Goal: Task Accomplishment & Management: Use online tool/utility

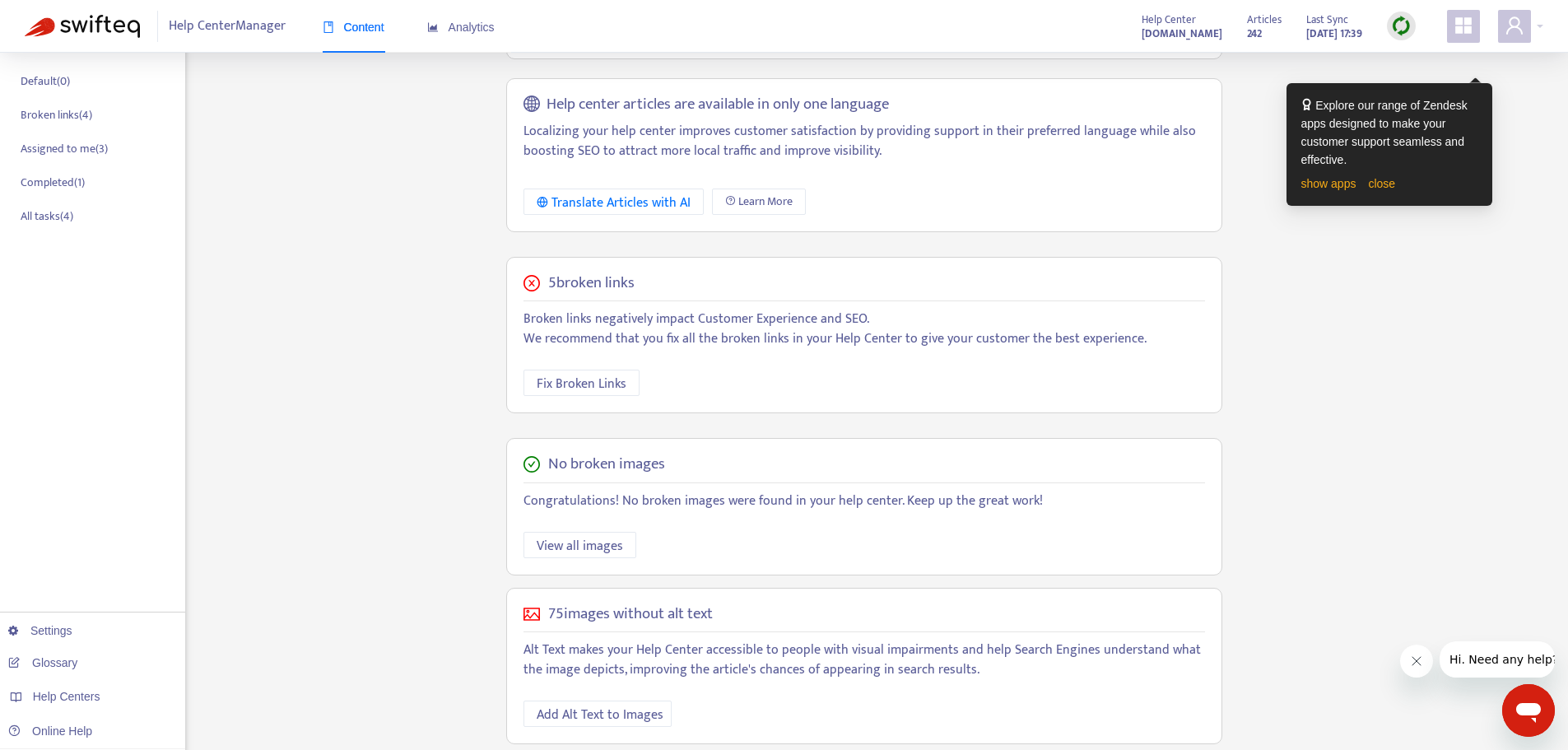
scroll to position [290, 0]
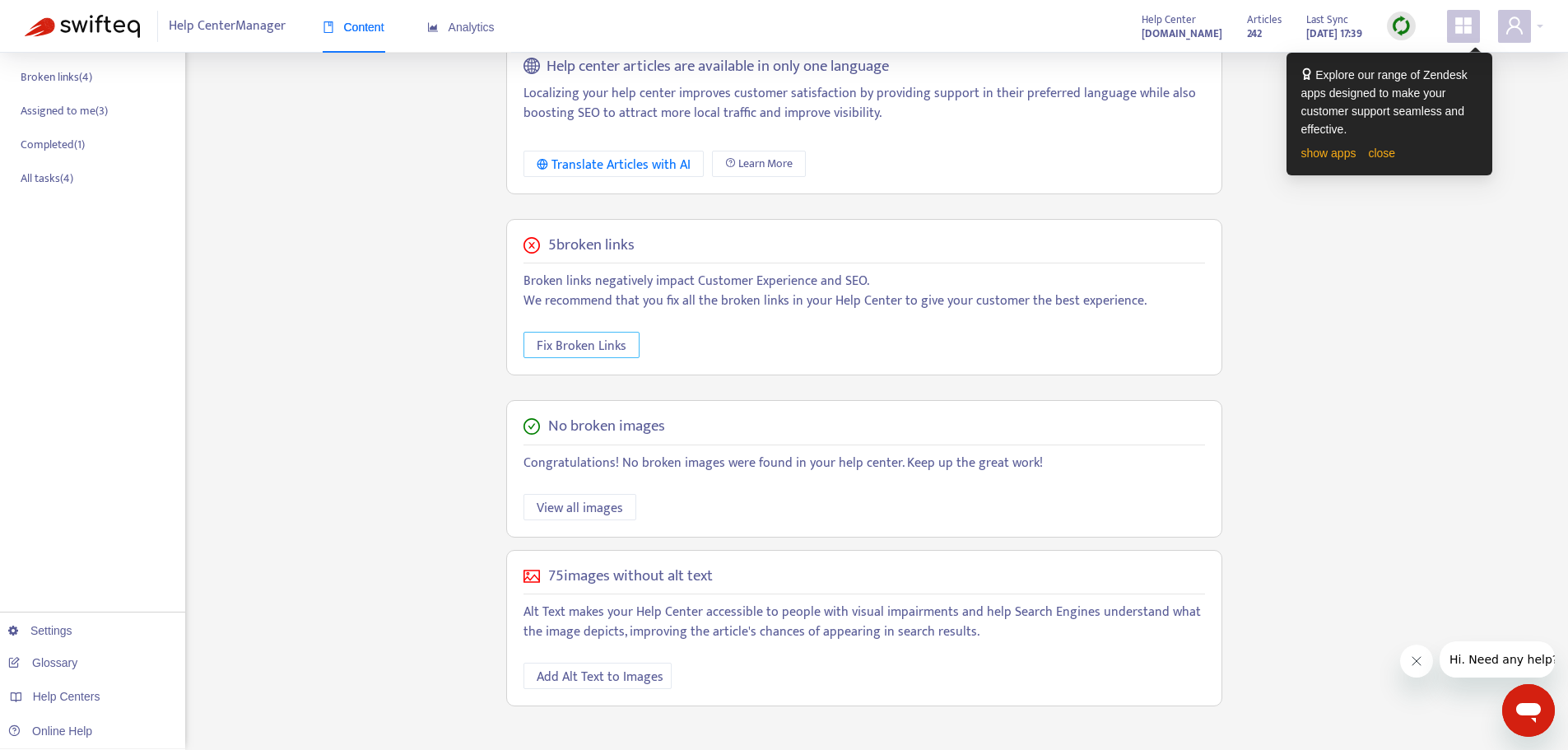
click at [595, 346] on span "Fix Broken Links" at bounding box center [582, 345] width 90 height 21
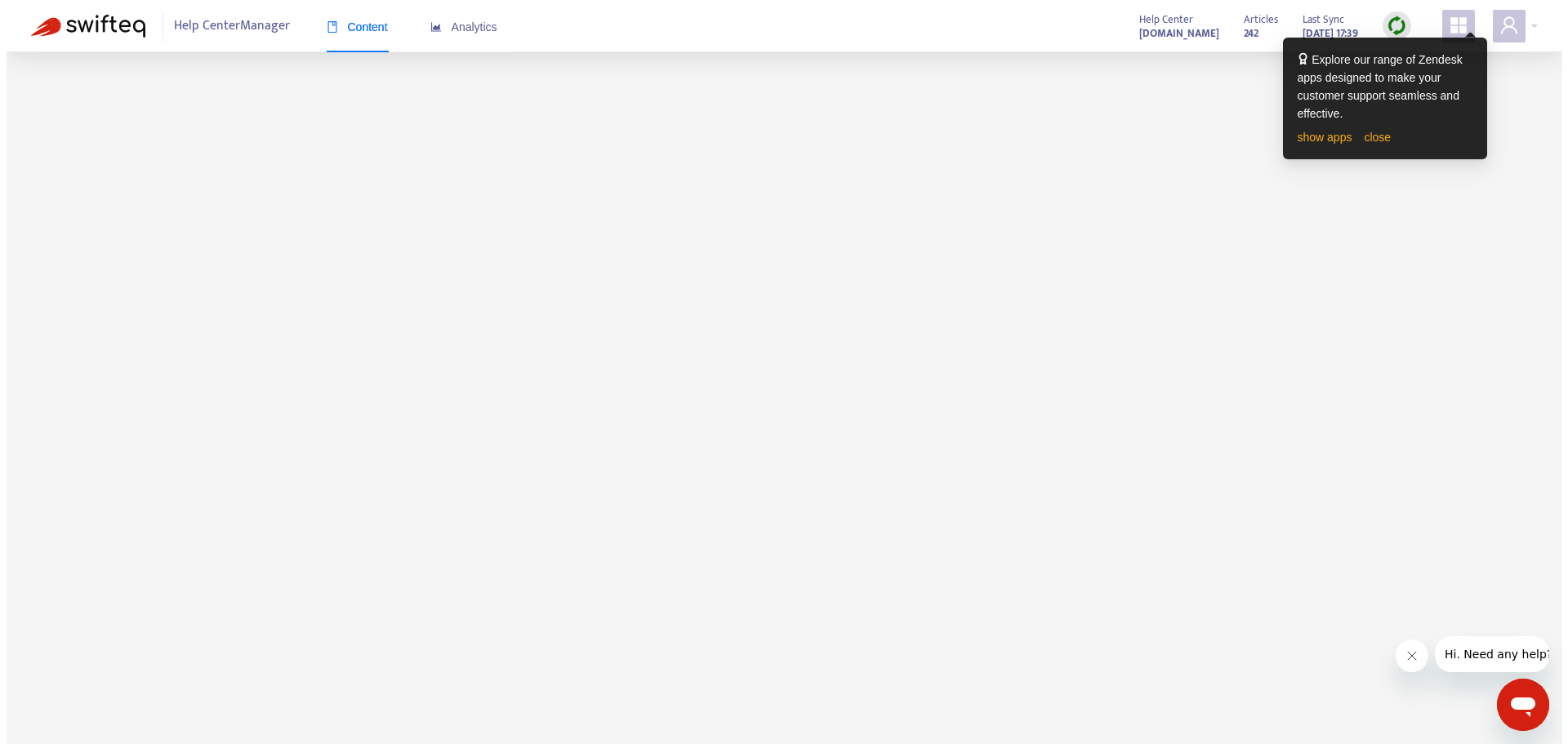
scroll to position [0, 0]
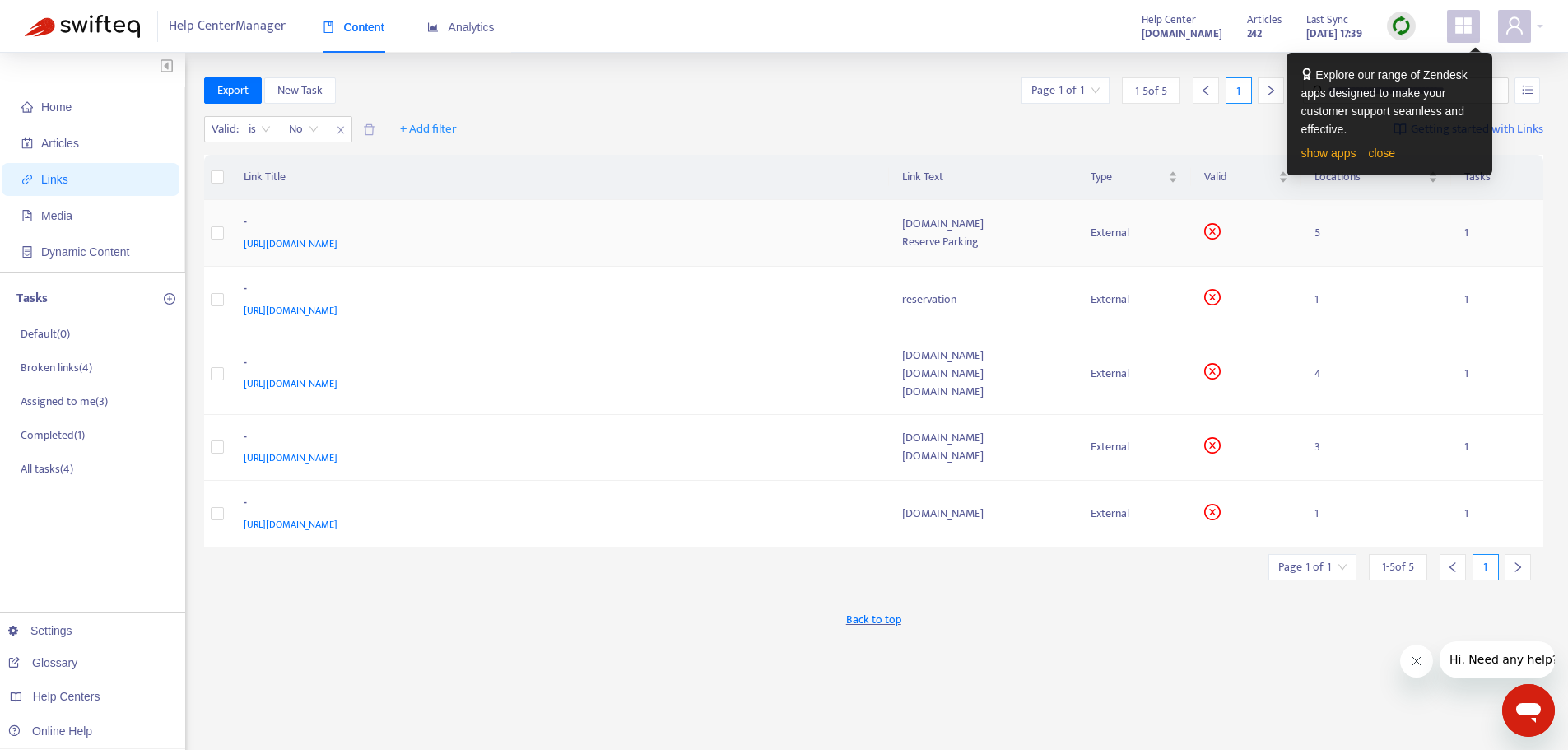
click at [1221, 238] on icon "close-circle" at bounding box center [1212, 231] width 17 height 17
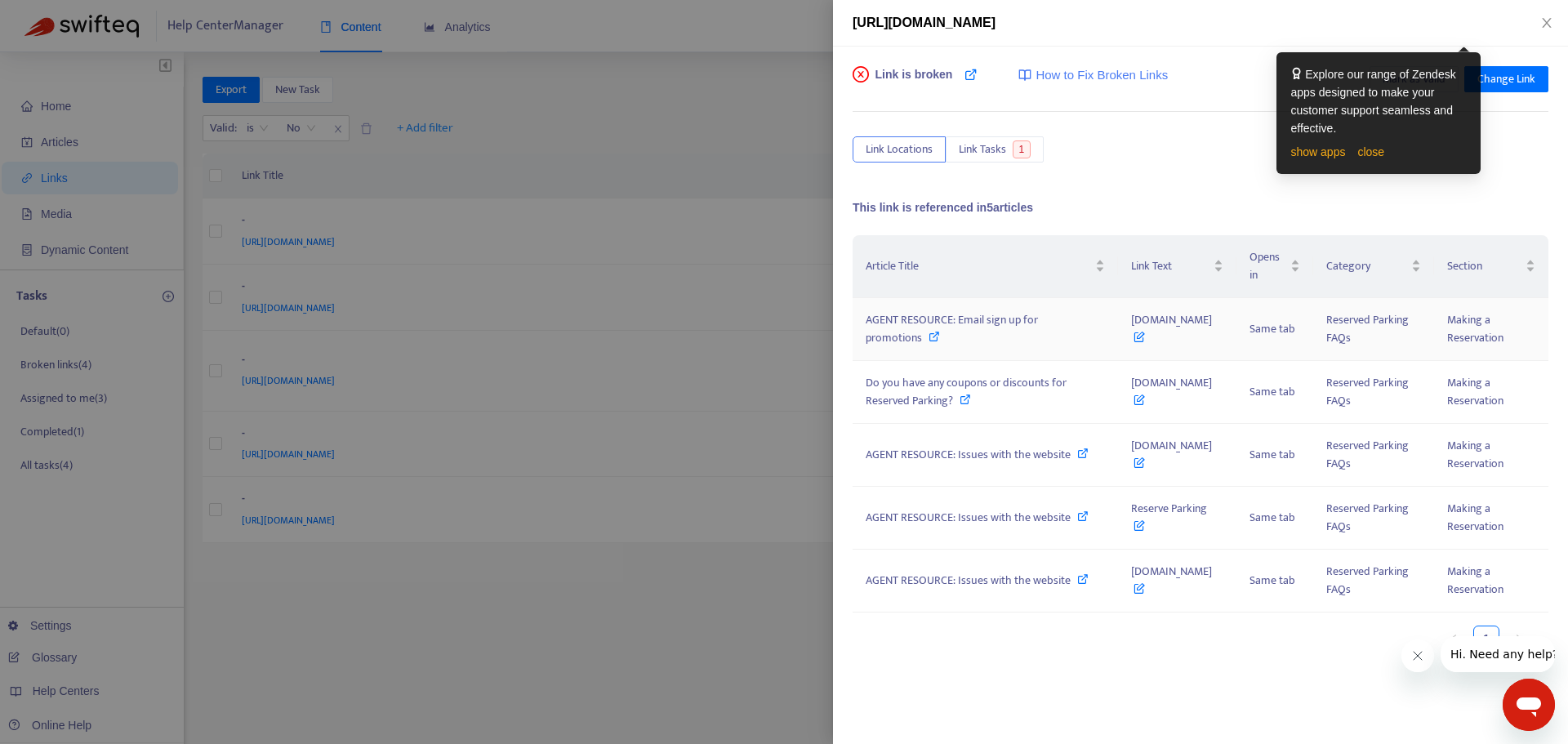
click at [1134, 335] on icon at bounding box center [1140, 333] width 12 height 18
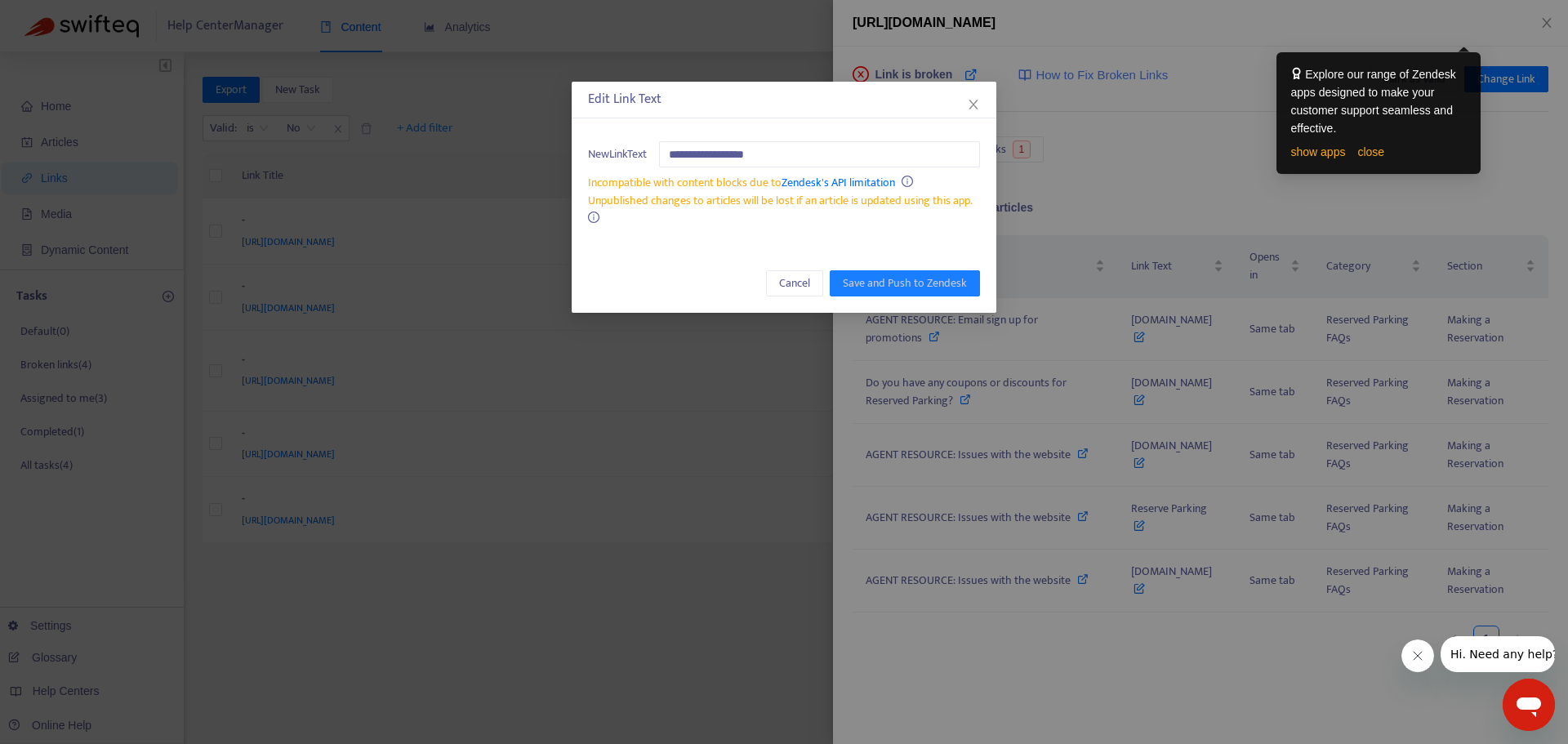
click at [824, 183] on link "Zendesk's API limitation" at bounding box center [838, 181] width 114 height 18
click at [783, 278] on span "Cancel" at bounding box center [795, 283] width 31 height 18
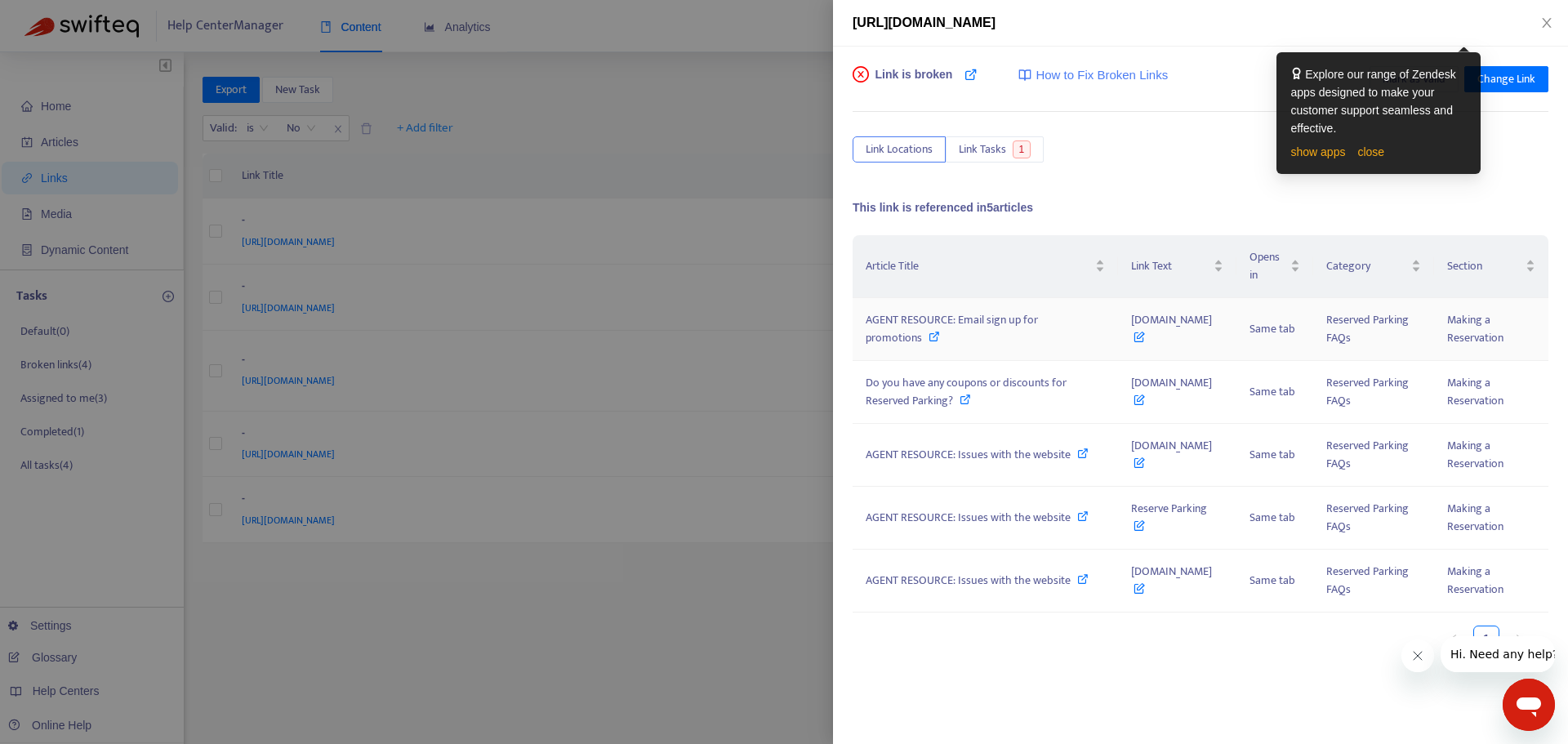
click at [931, 335] on icon at bounding box center [934, 337] width 12 height 12
click at [1018, 146] on span "1" at bounding box center [1022, 149] width 18 height 18
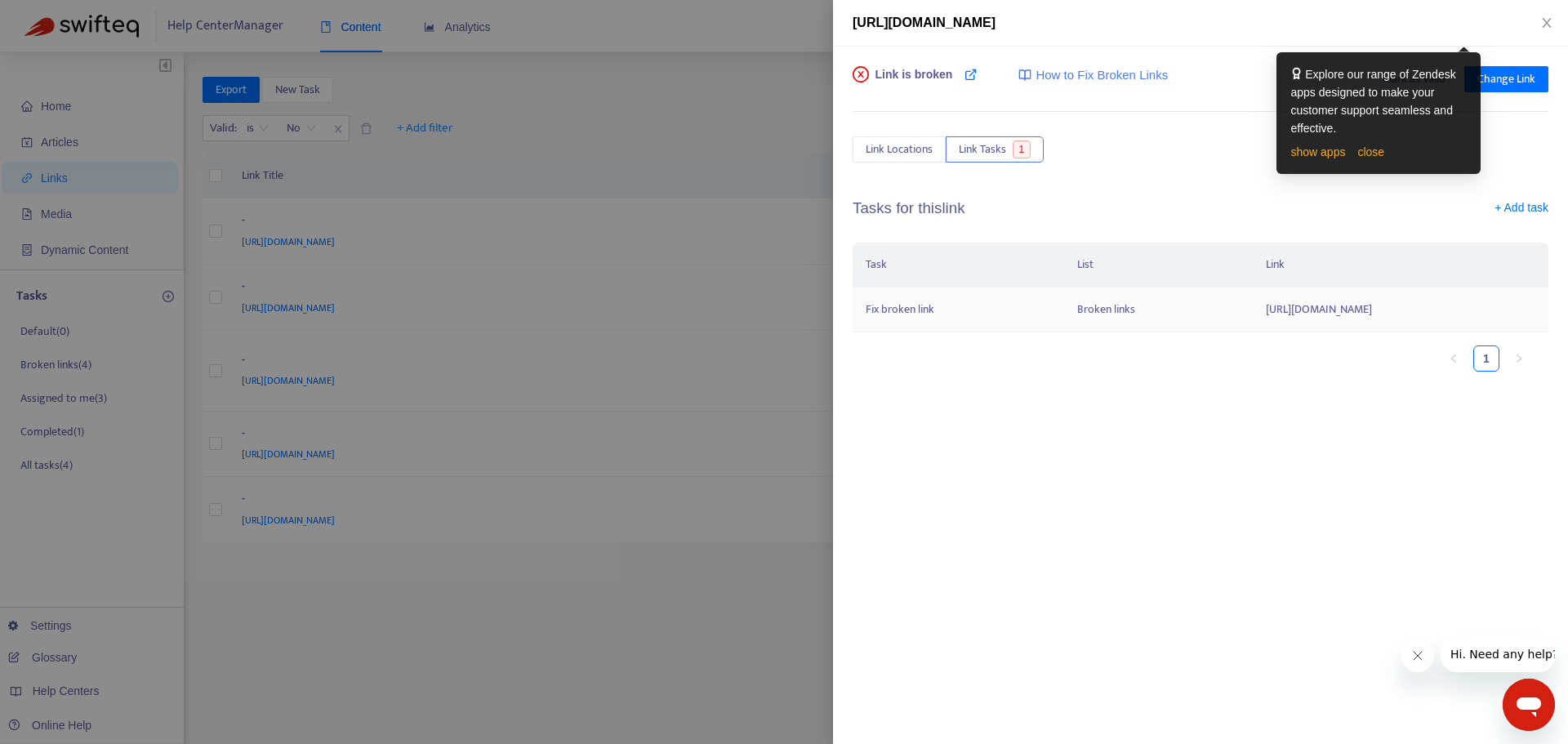
click at [1094, 308] on td "Broken links" at bounding box center [1159, 309] width 188 height 45
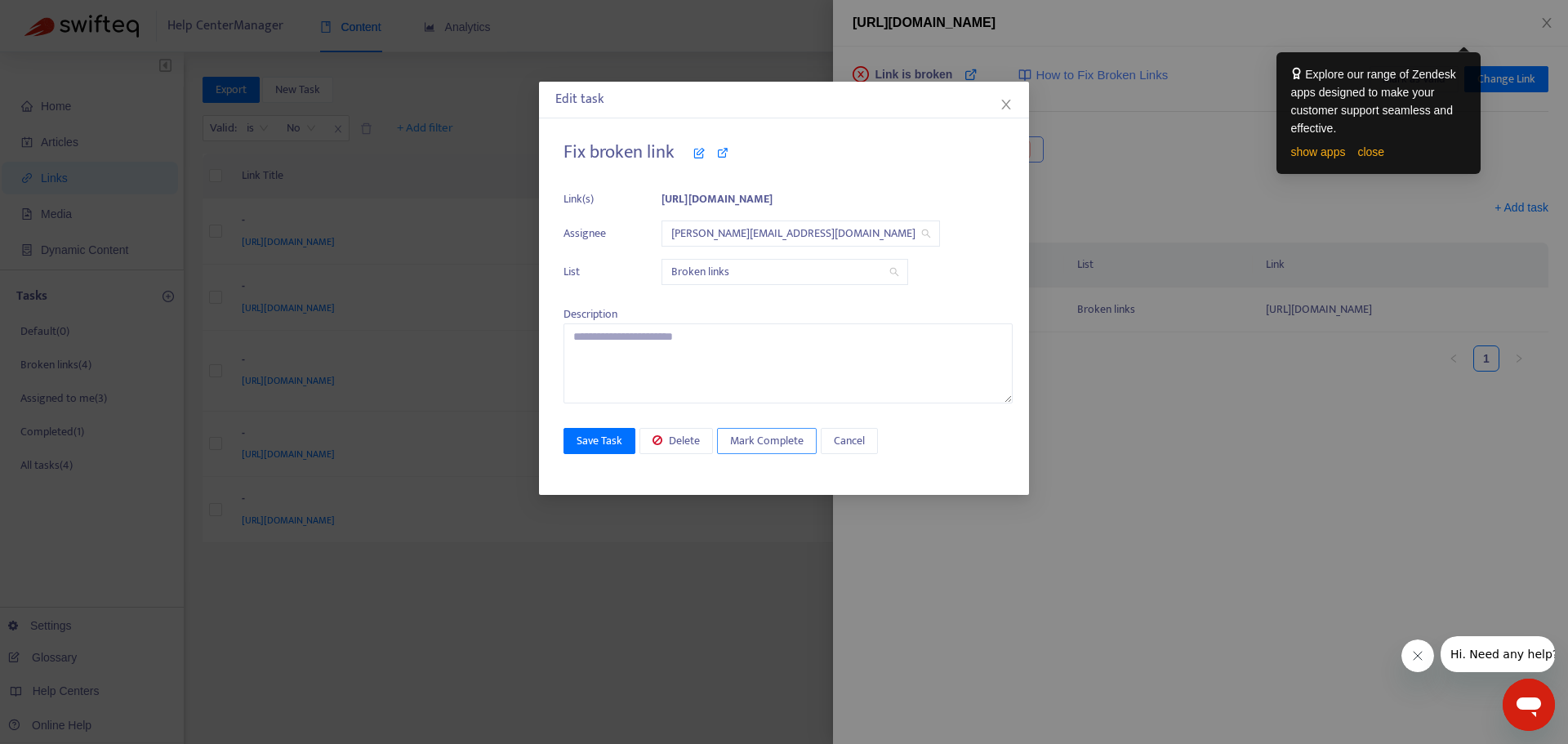
click at [762, 442] on span "Mark Complete" at bounding box center [768, 440] width 74 height 18
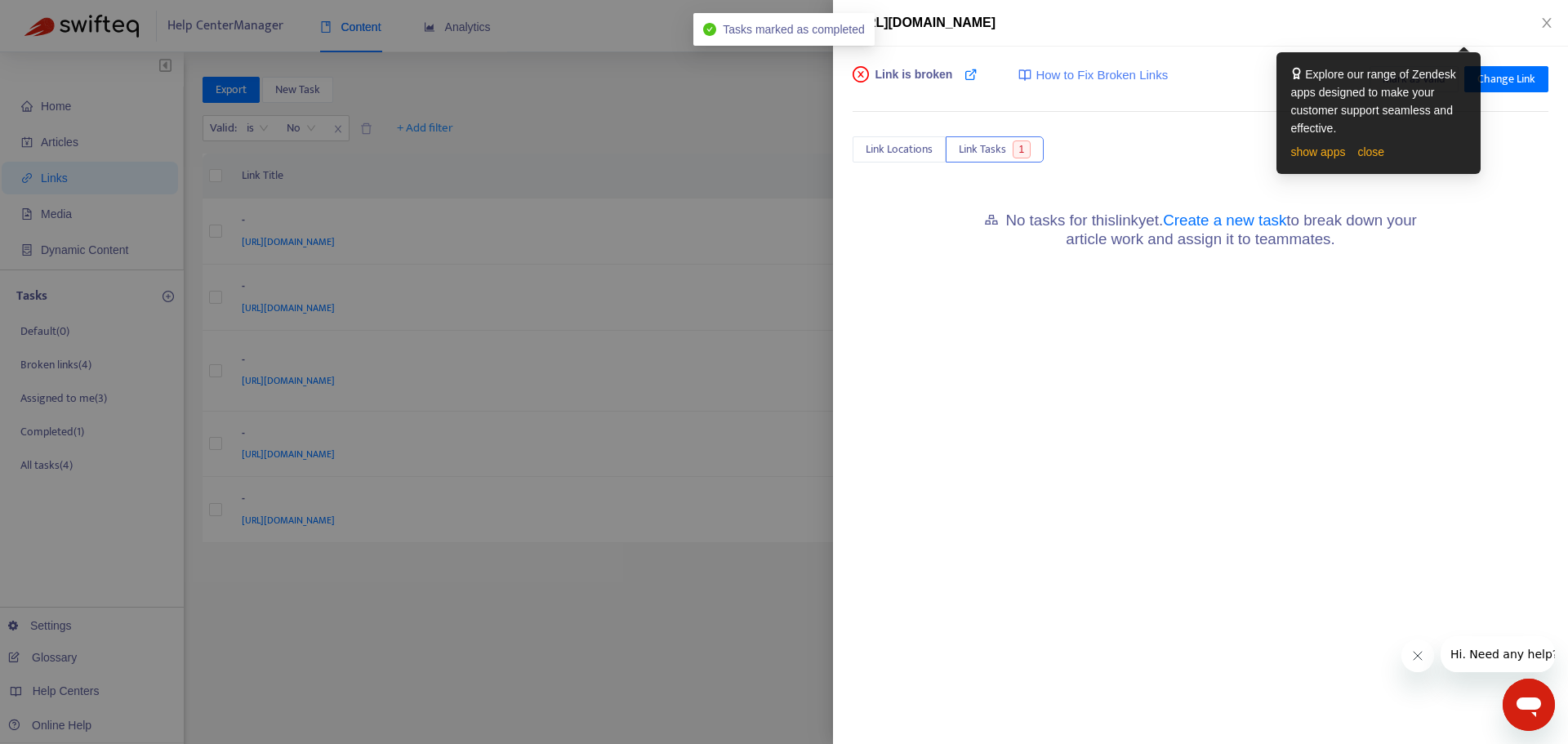
click at [920, 353] on div "Link is broken How to Fix Broken Links Mark as Valid Change Link Link Locations…" at bounding box center [1201, 395] width 735 height 697
click at [912, 144] on span "Link Locations" at bounding box center [898, 149] width 67 height 18
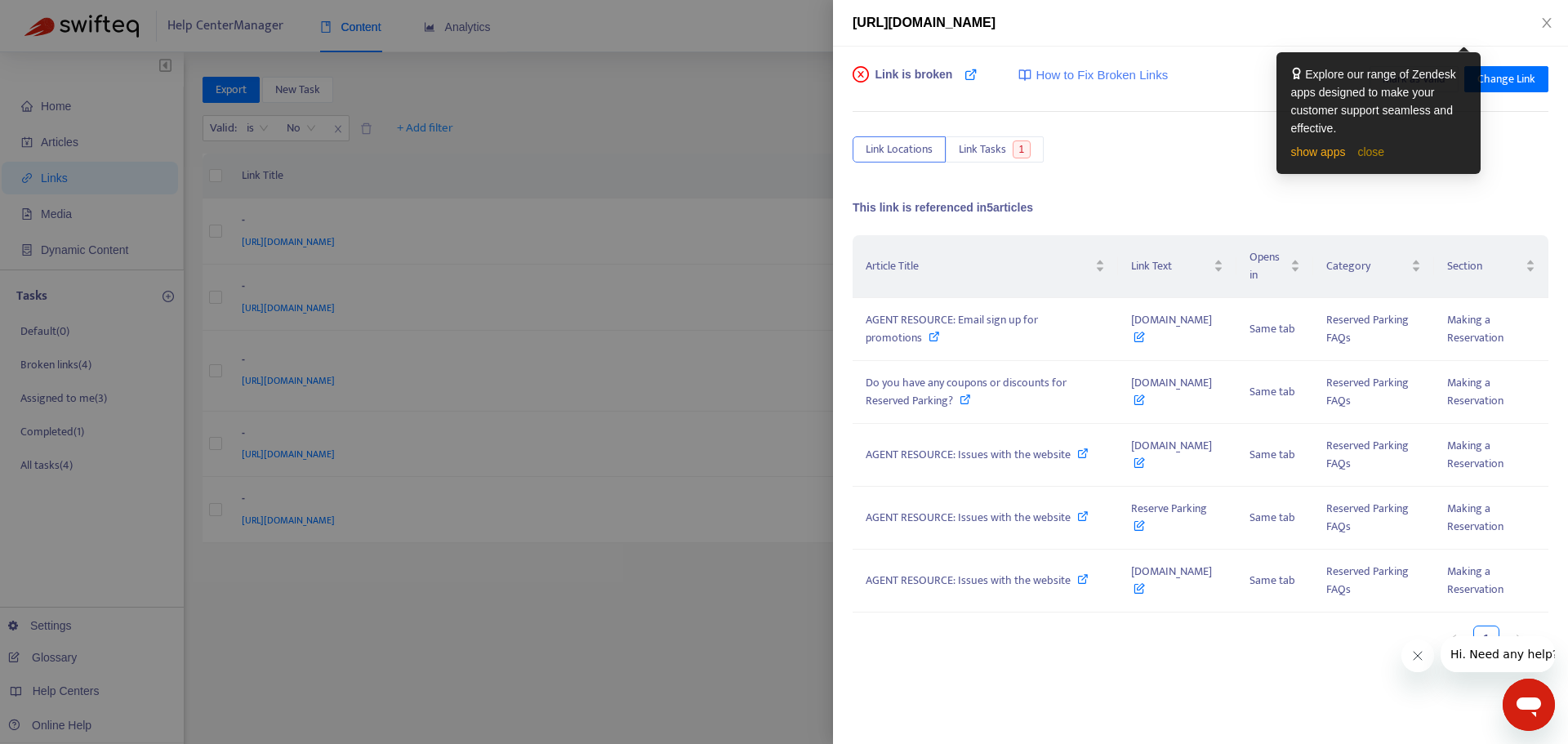
click at [1364, 147] on link "close" at bounding box center [1371, 151] width 27 height 13
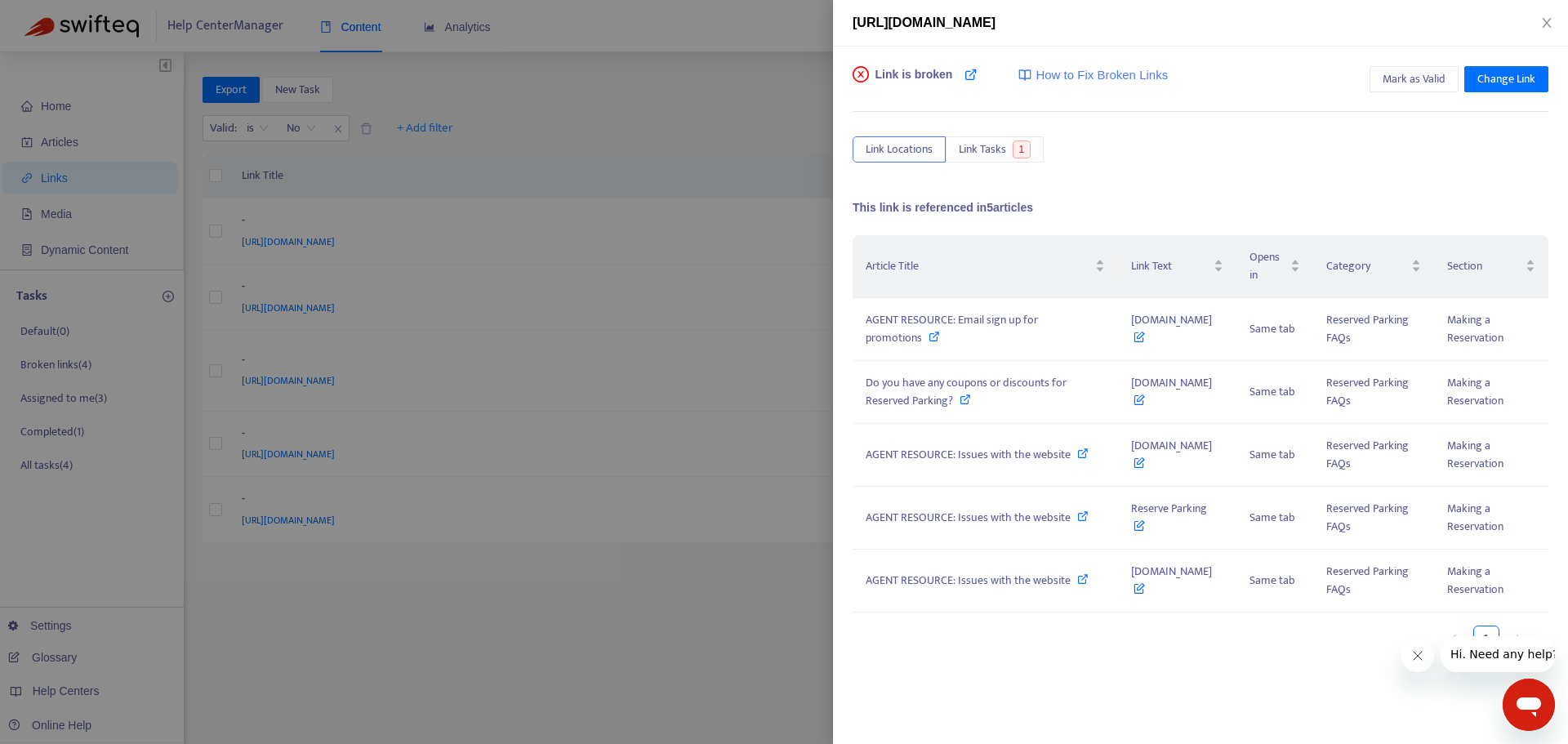
click at [1062, 78] on span "How to Fix Broken Links" at bounding box center [1102, 75] width 132 height 18
click at [1001, 345] on div "AGENT RESOURCE: Email sign up for promotions" at bounding box center [985, 329] width 240 height 36
click at [785, 230] on div at bounding box center [784, 372] width 1568 height 744
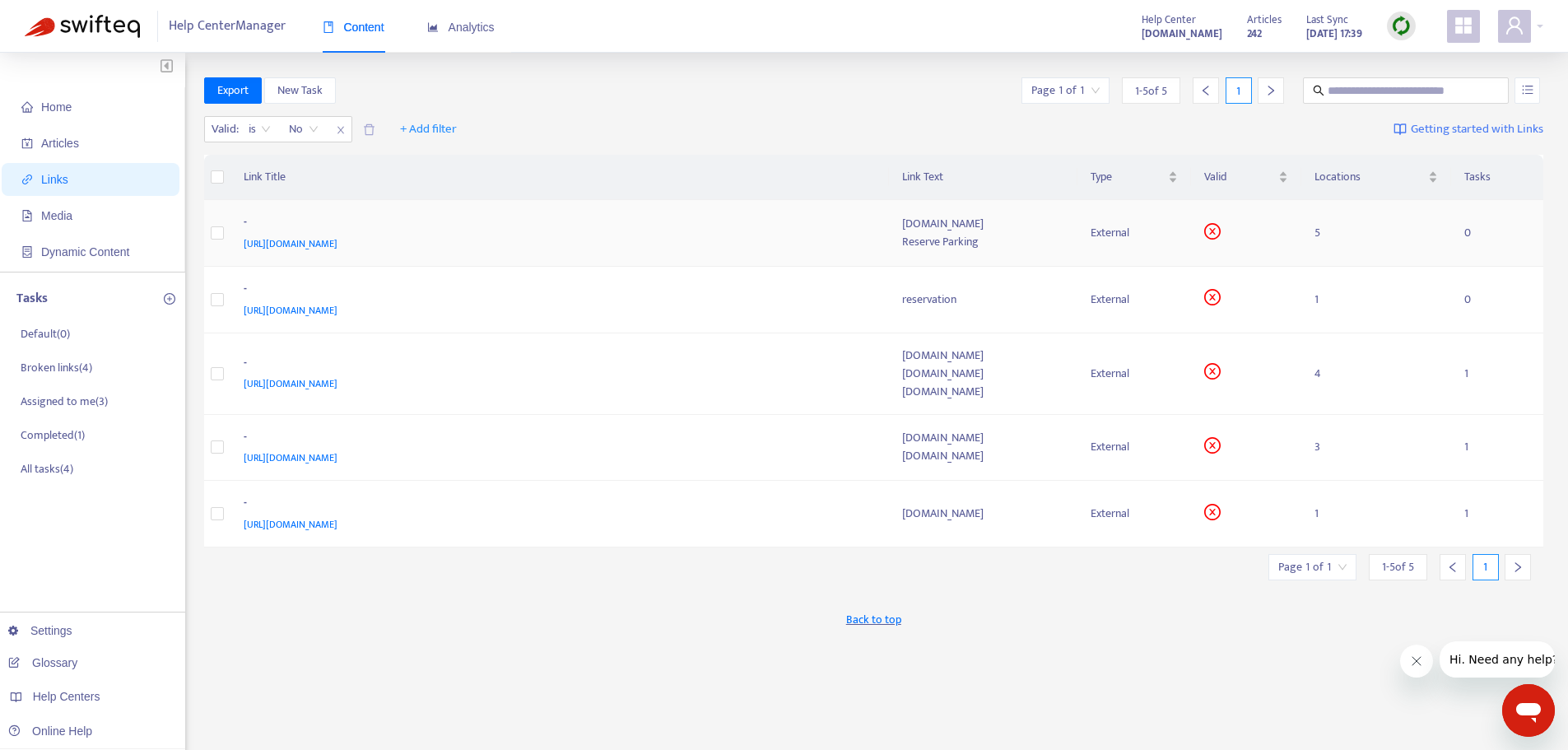
click at [613, 243] on div "[URL][DOMAIN_NAME]" at bounding box center [556, 243] width 627 height 19
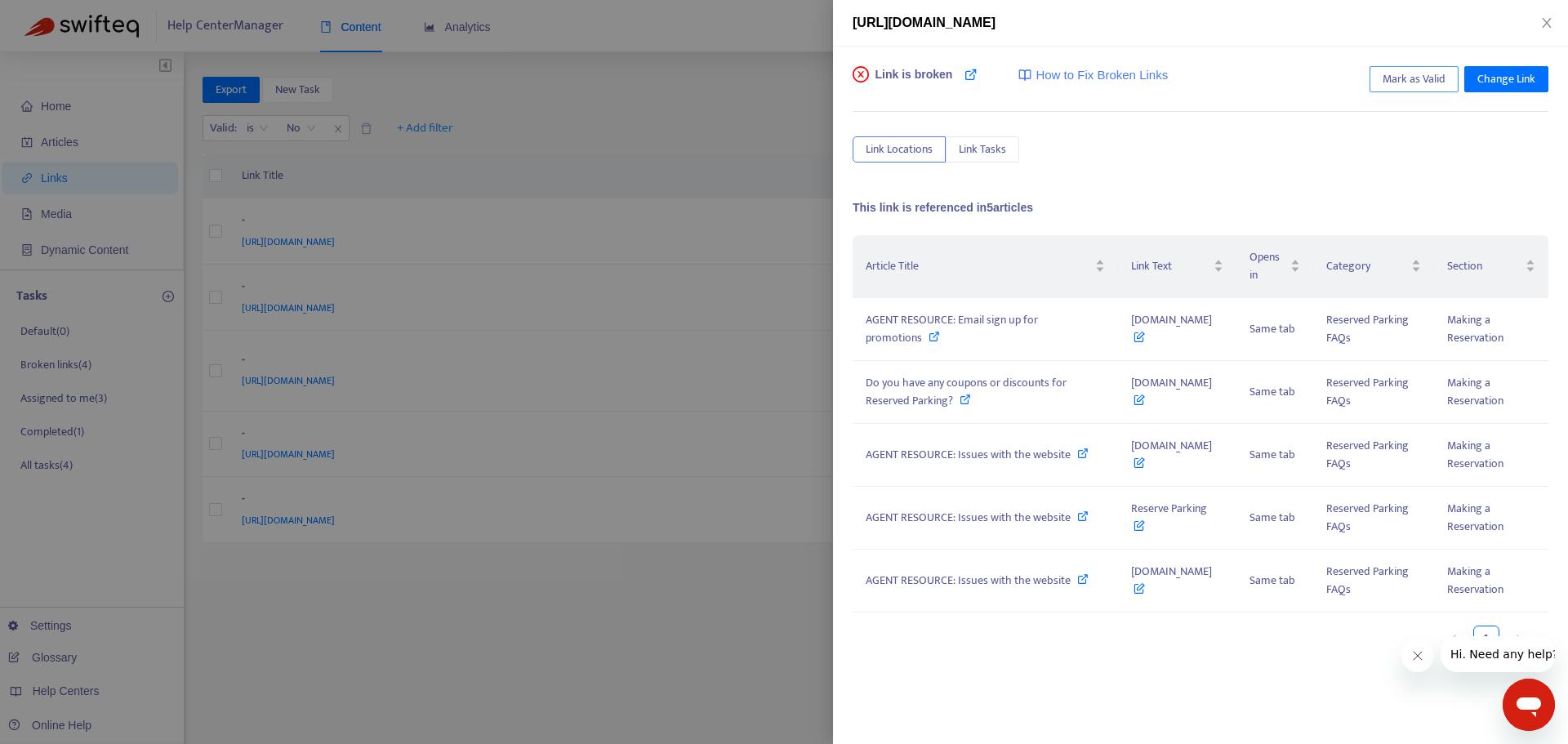
click at [1403, 81] on span "Mark as Valid" at bounding box center [1414, 79] width 63 height 18
click at [659, 325] on div at bounding box center [784, 372] width 1568 height 744
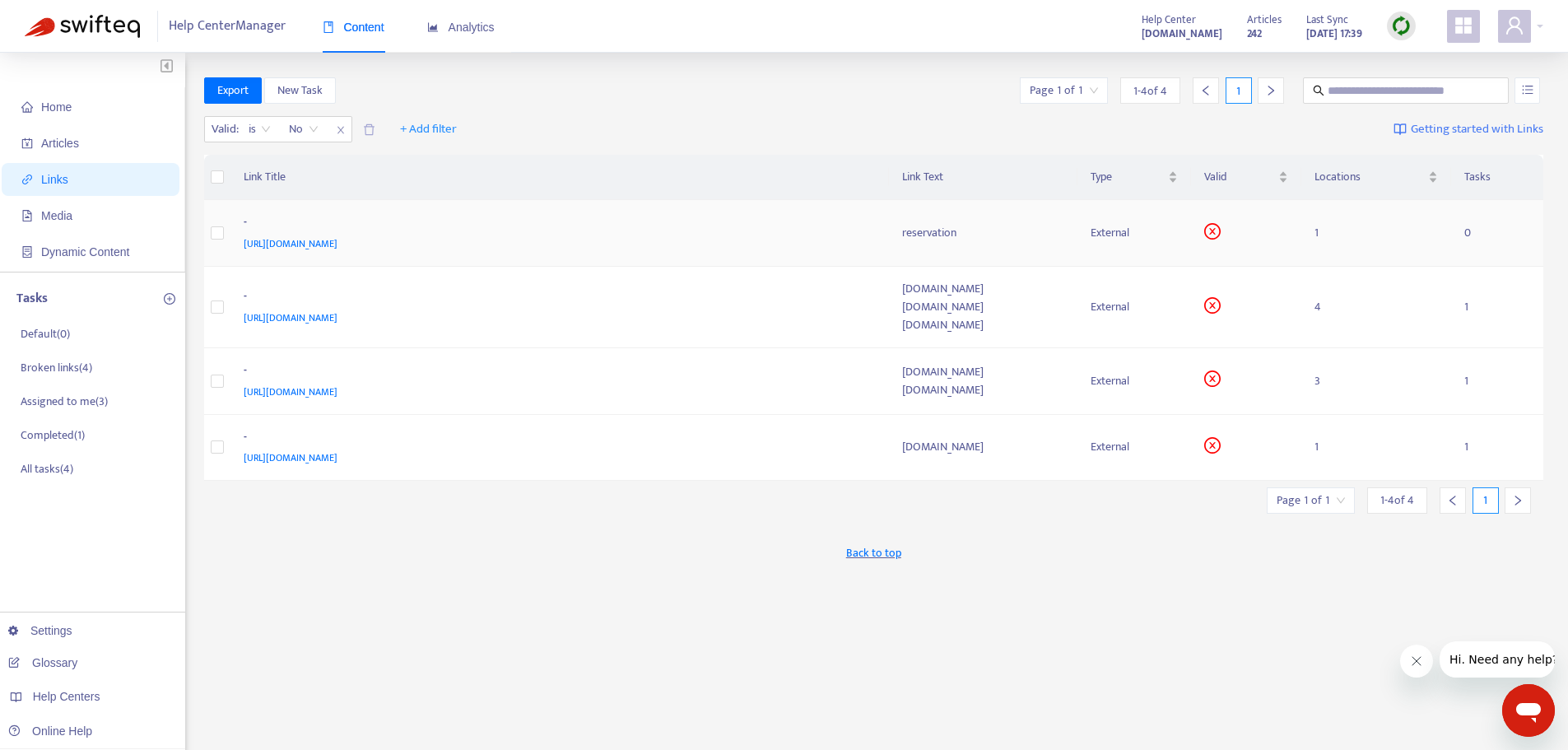
click at [398, 239] on div "[URL][DOMAIN_NAME]" at bounding box center [556, 243] width 627 height 19
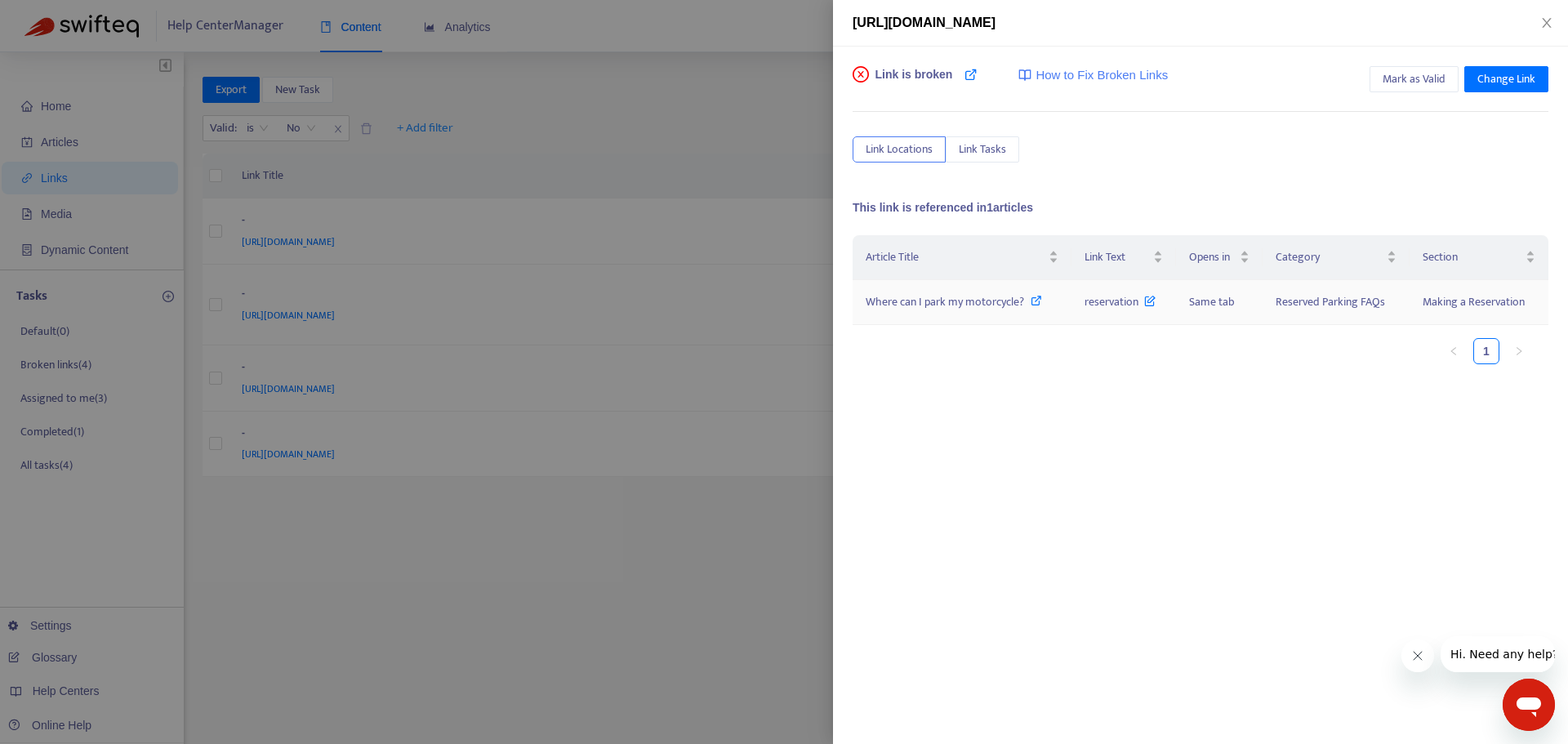
click at [962, 299] on span "Where can I park my motorcycle?" at bounding box center [944, 301] width 158 height 18
click at [1397, 69] on button "Mark as Valid" at bounding box center [1415, 79] width 89 height 26
click at [450, 235] on div at bounding box center [784, 372] width 1568 height 744
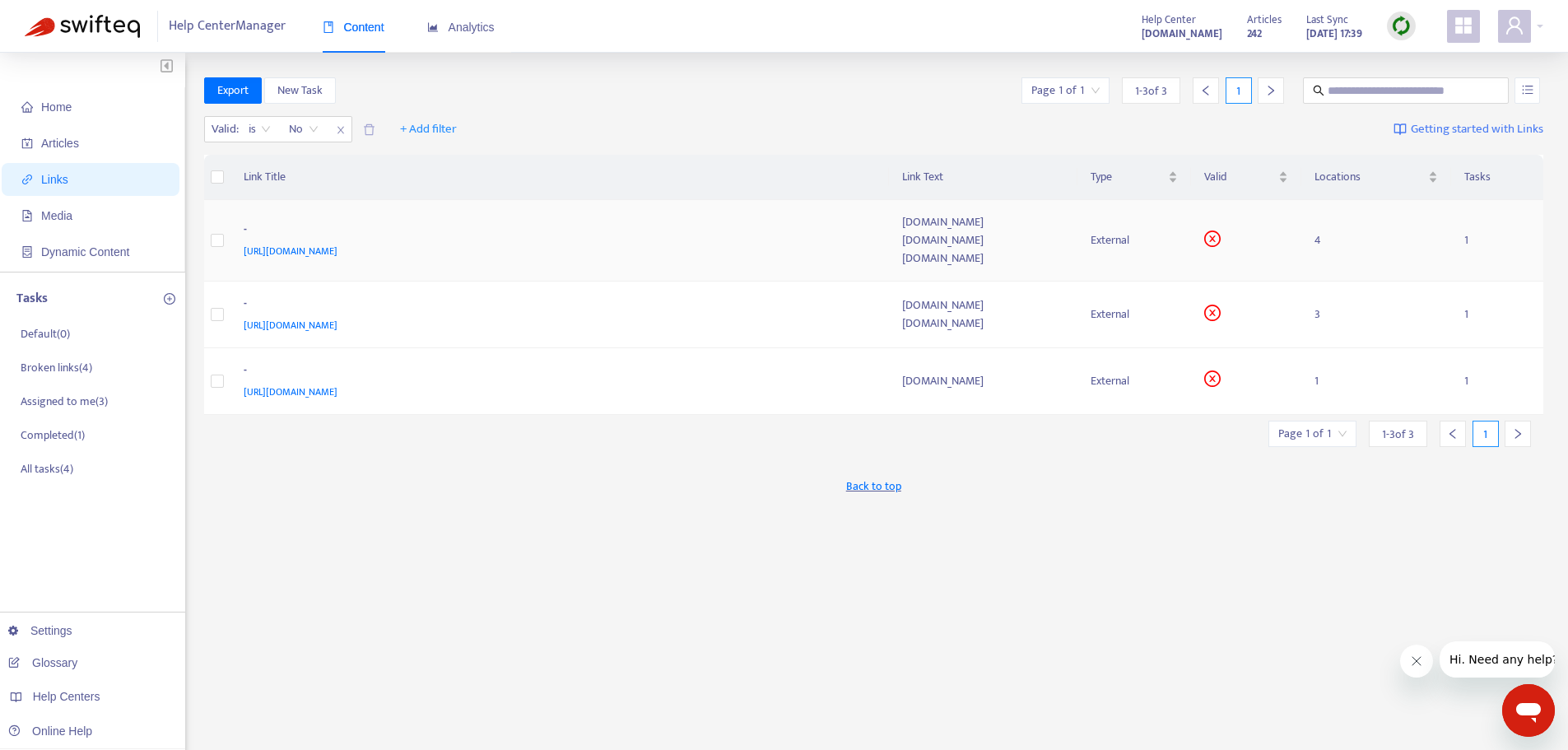
click at [413, 257] on div "[URL][DOMAIN_NAME]" at bounding box center [556, 251] width 627 height 19
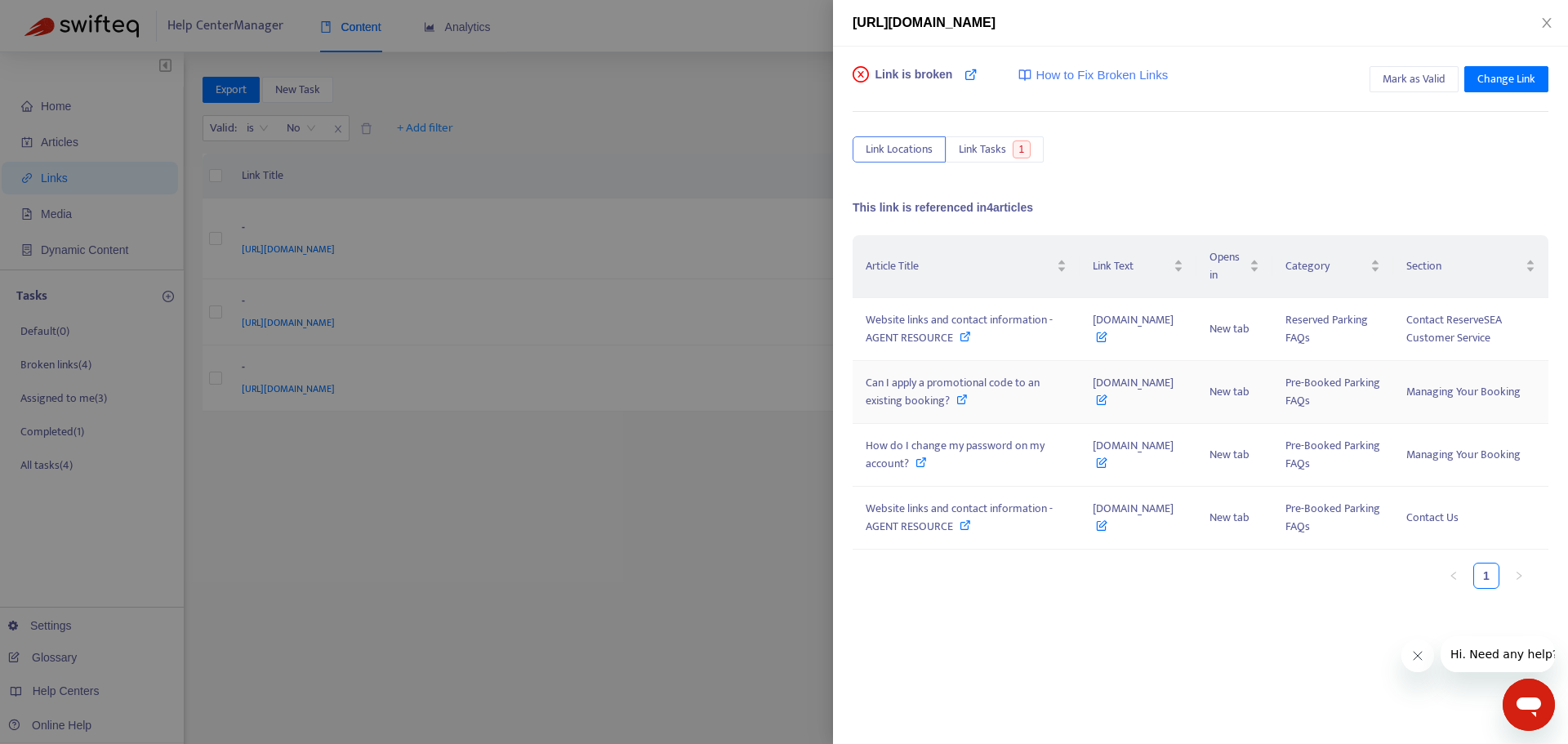
click at [1109, 395] on span "[DOMAIN_NAME]" at bounding box center [1132, 392] width 81 height 37
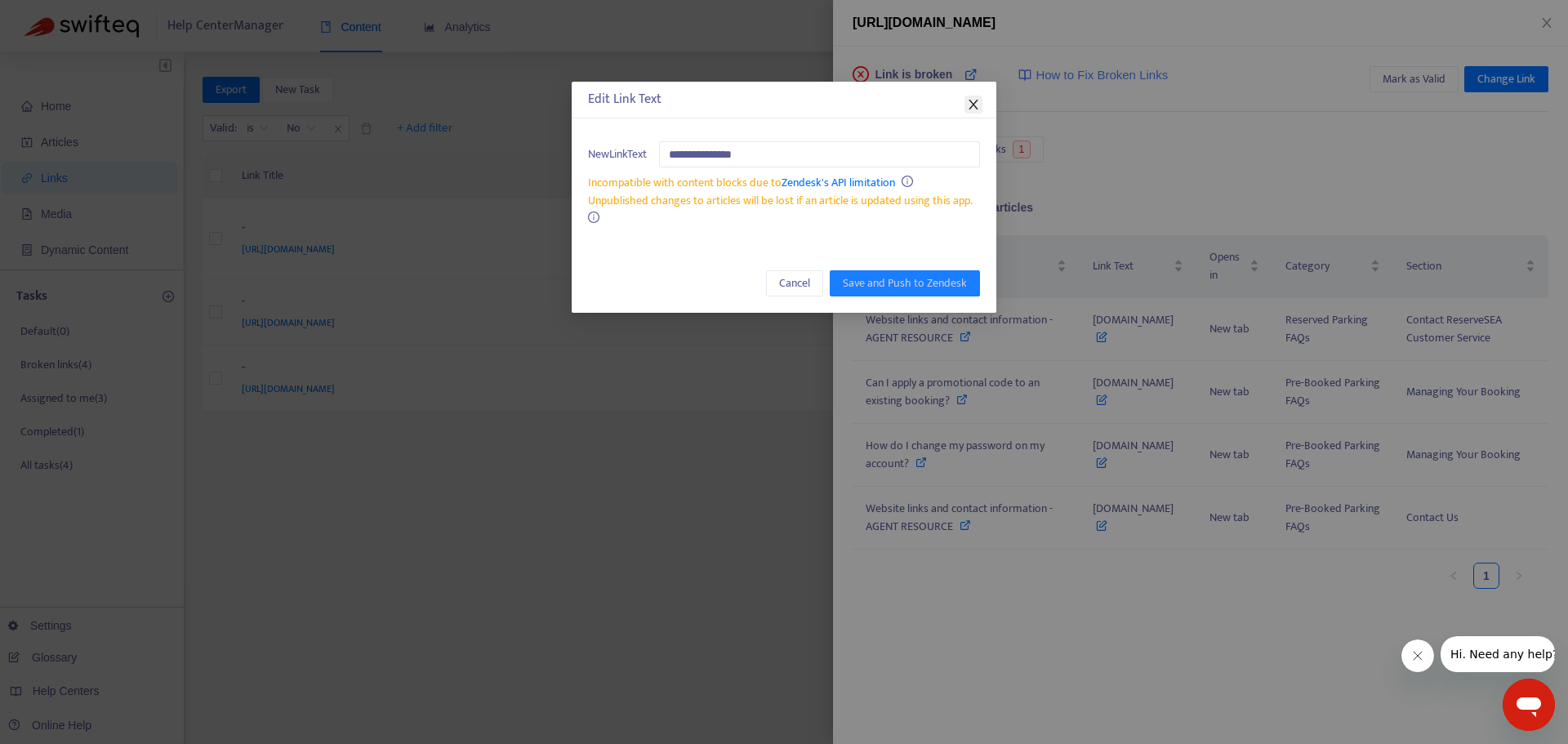
click at [976, 104] on icon "close" at bounding box center [973, 104] width 13 height 13
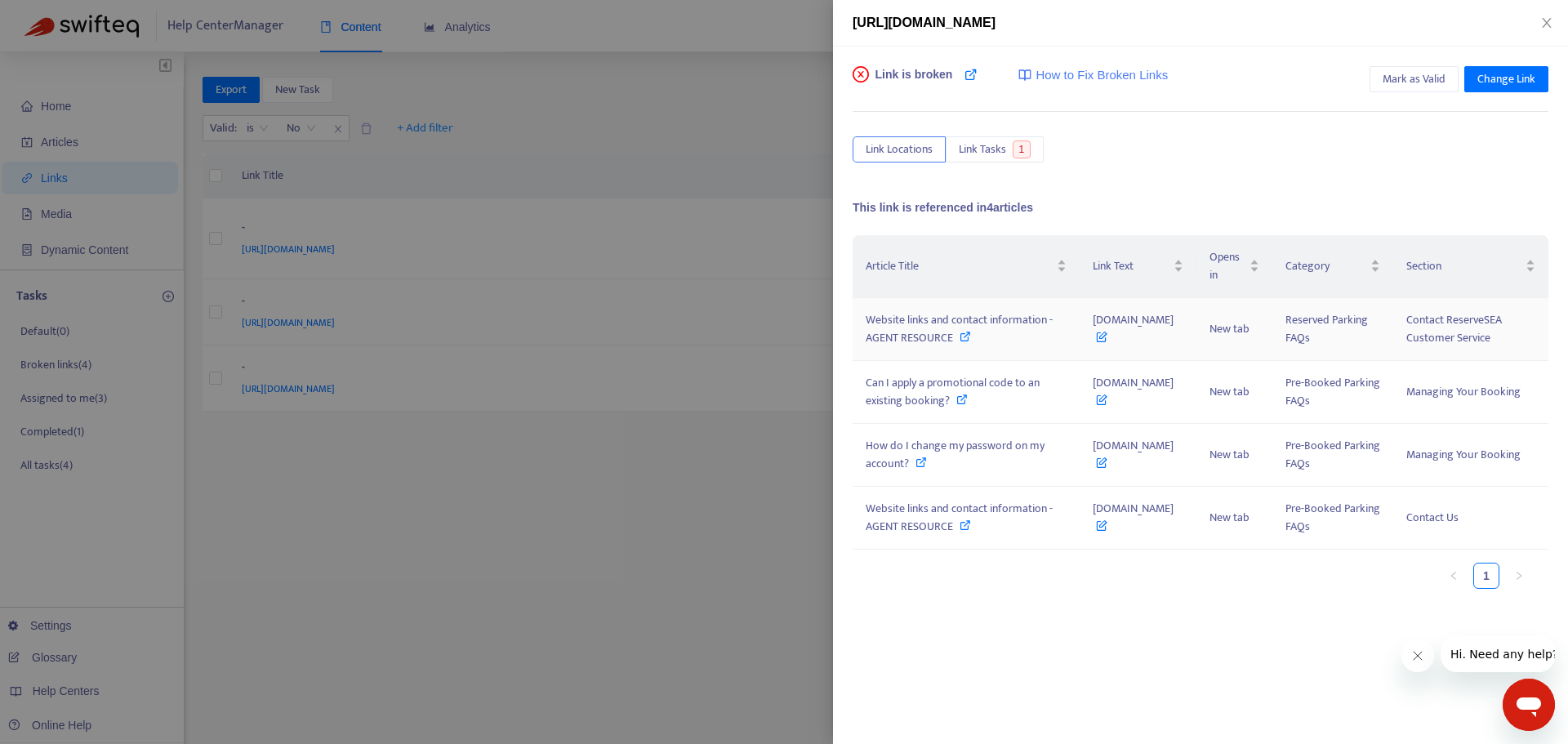
click at [913, 332] on span "Website links and contact information - AGENT RESOURCE" at bounding box center [959, 329] width 187 height 37
